Goal: Check status: Check status

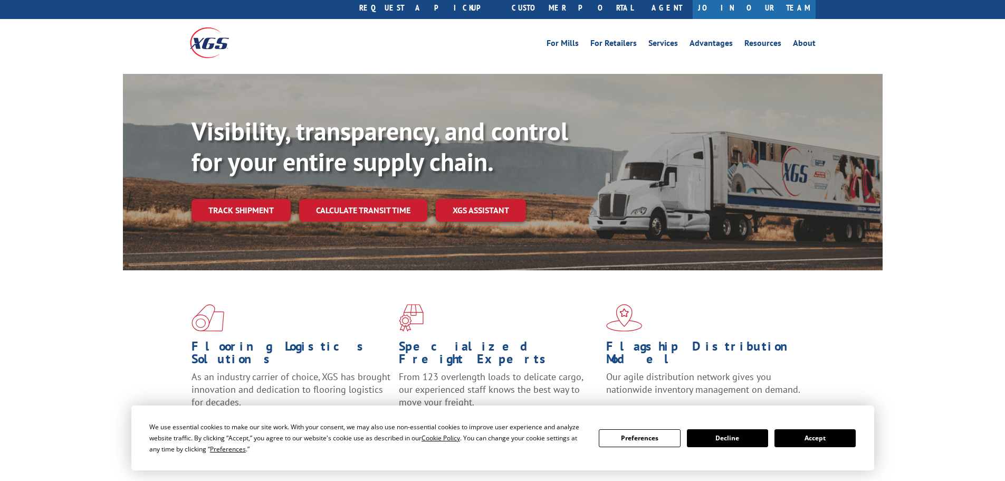
scroll to position [53, 0]
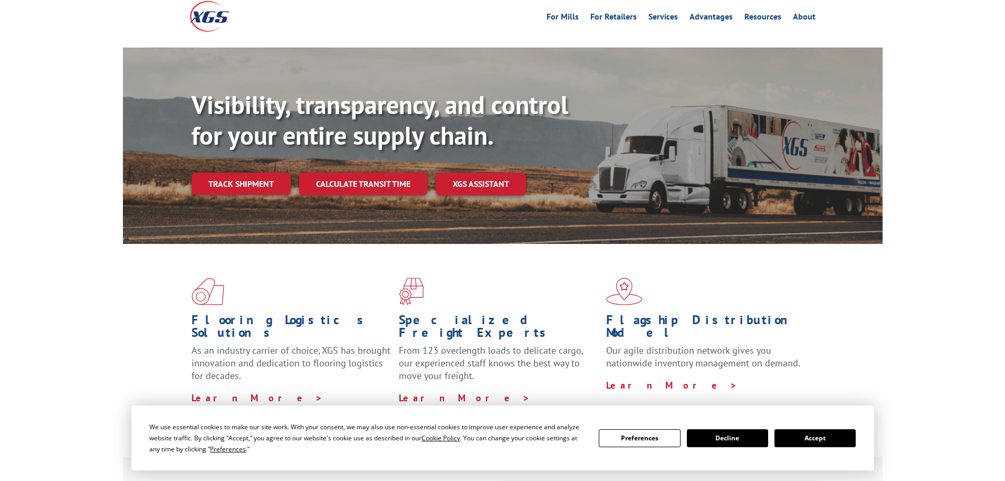
click at [828, 431] on button "Accept" at bounding box center [815, 438] width 81 height 18
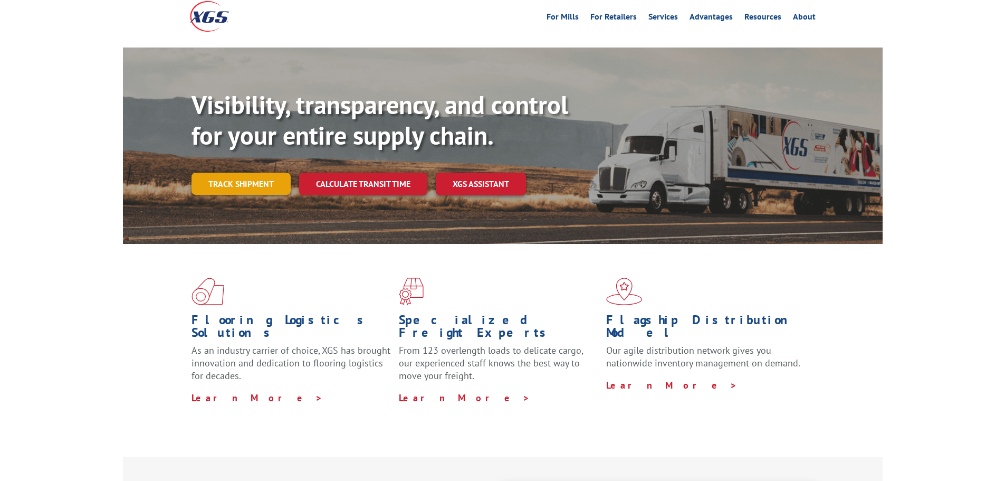
click at [256, 173] on link "Track shipment" at bounding box center [241, 184] width 99 height 22
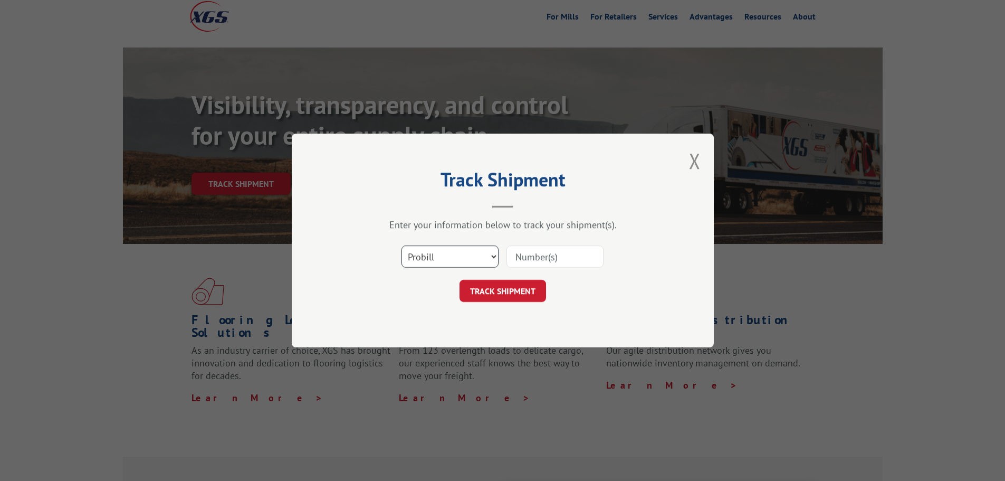
click at [477, 254] on select "Select category... Probill BOL PO" at bounding box center [450, 256] width 97 height 22
select select "po"
click at [402, 245] on select "Select category... Probill BOL PO" at bounding box center [450, 256] width 97 height 22
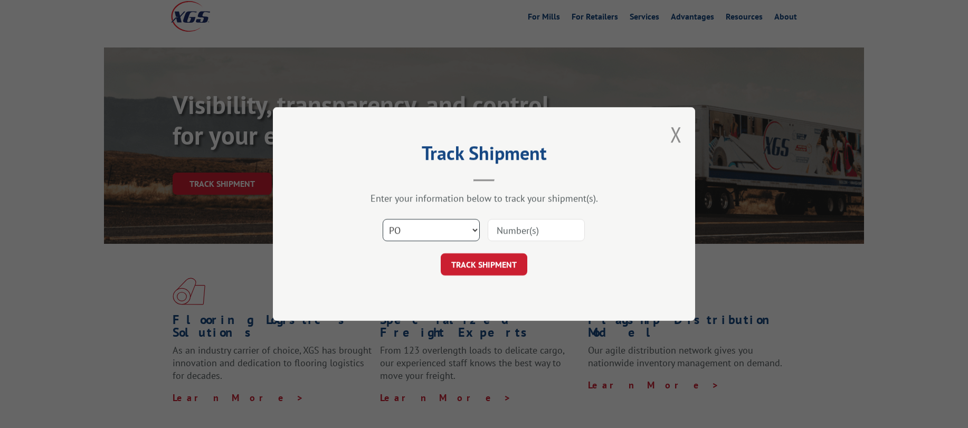
click at [451, 224] on select "Select category... Probill BOL PO" at bounding box center [431, 230] width 97 height 22
click at [515, 235] on input at bounding box center [536, 230] width 97 height 22
type input "295451416"
click button "TRACK SHIPMENT" at bounding box center [484, 264] width 87 height 22
